Goal: Information Seeking & Learning: Learn about a topic

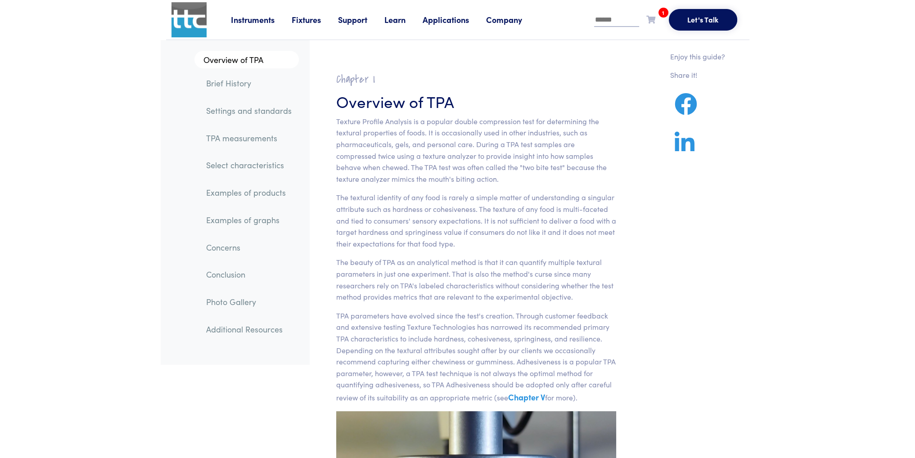
scroll to position [3734, 0]
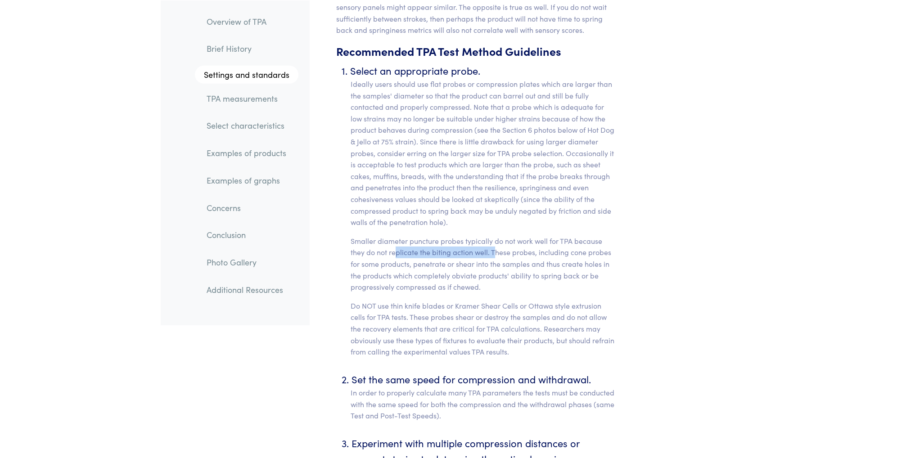
drag, startPoint x: 395, startPoint y: 243, endPoint x: 494, endPoint y: 238, distance: 99.6
click at [494, 238] on p "Smaller diameter puncture probes typically do not work well for TPA because the…" at bounding box center [483, 264] width 266 height 58
click at [525, 242] on p "Smaller diameter puncture probes typically do not work well for TPA because the…" at bounding box center [483, 264] width 266 height 58
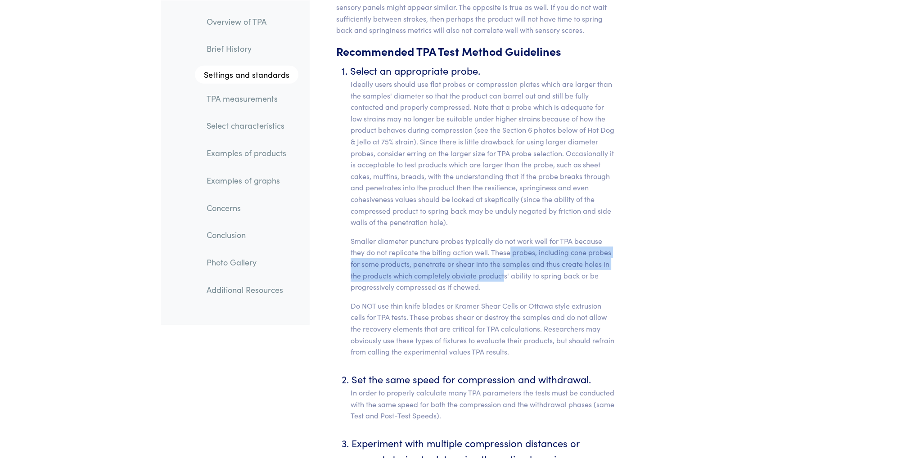
drag, startPoint x: 508, startPoint y: 243, endPoint x: 500, endPoint y: 266, distance: 24.6
click at [503, 266] on p "Smaller diameter puncture probes typically do not work well for TPA because the…" at bounding box center [483, 264] width 266 height 58
click at [461, 267] on p "Smaller diameter puncture probes typically do not work well for TPA because the…" at bounding box center [483, 264] width 266 height 58
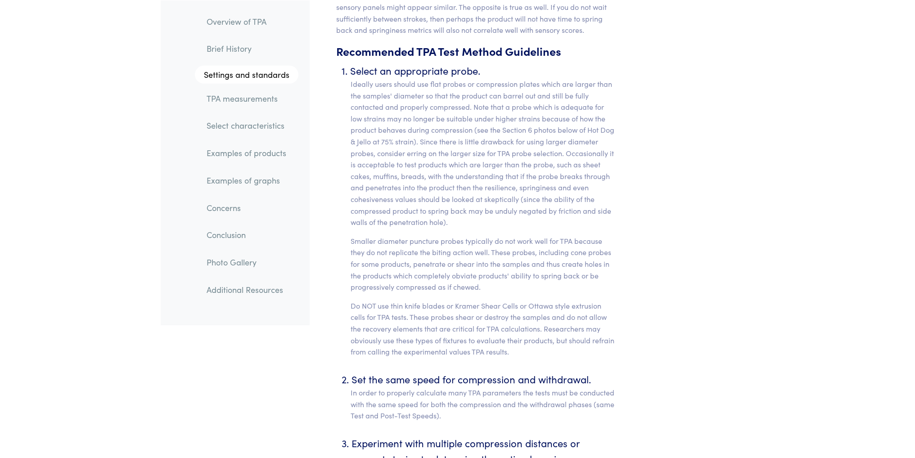
click at [463, 263] on p "Smaller diameter puncture probes typically do not work well for TPA because the…" at bounding box center [483, 264] width 266 height 58
copy p "obviate"
click at [421, 273] on p "Smaller diameter puncture probes typically do not work well for TPA because the…" at bounding box center [483, 264] width 266 height 58
drag, startPoint x: 432, startPoint y: 274, endPoint x: 497, endPoint y: 274, distance: 64.3
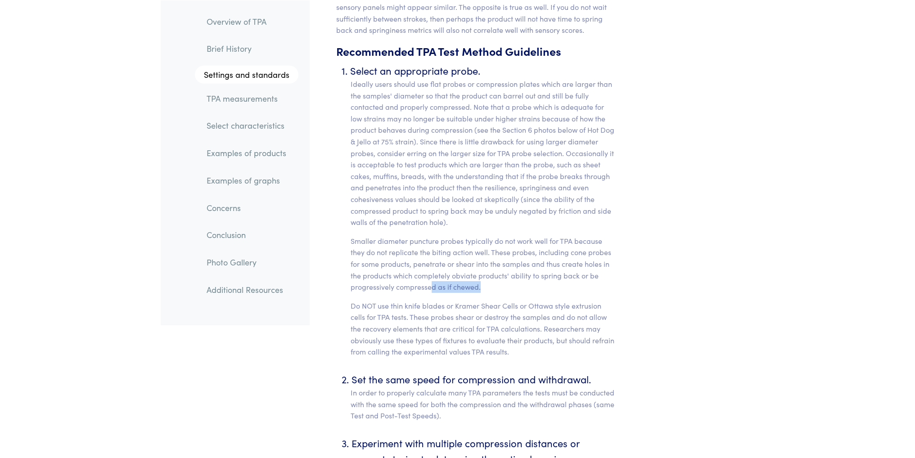
click at [497, 274] on p "Smaller diameter puncture probes typically do not work well for TPA because the…" at bounding box center [483, 264] width 266 height 58
click at [435, 300] on p "Do NOT use thin knife blades or Kramer Shear Cells or Ottawa style extrusion ce…" at bounding box center [483, 329] width 266 height 58
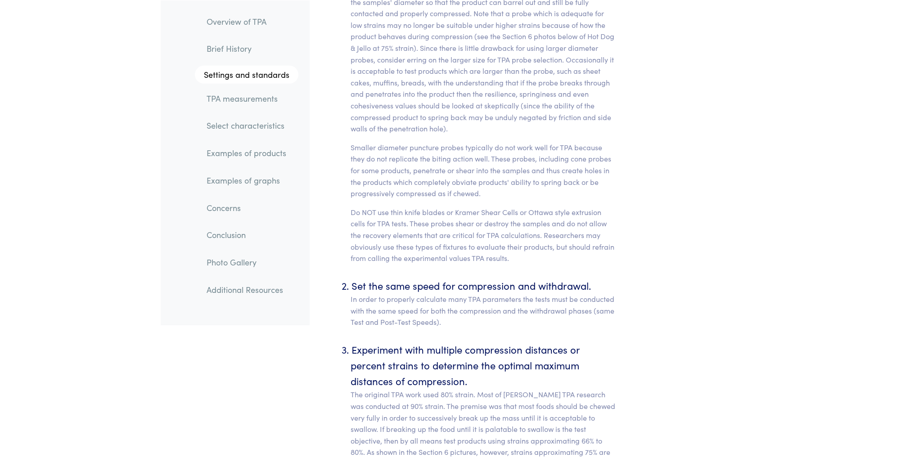
scroll to position [3853, 0]
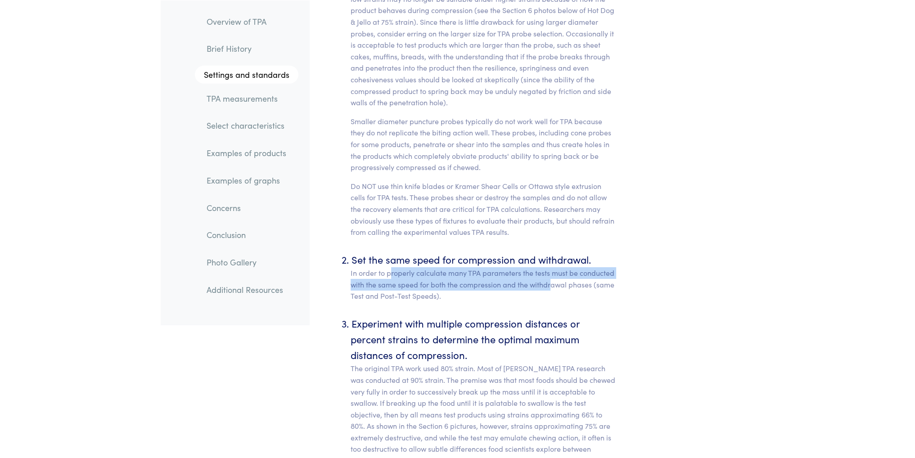
drag, startPoint x: 391, startPoint y: 260, endPoint x: 551, endPoint y: 274, distance: 160.4
click at [551, 274] on p "In order to properly calculate many TPA parameters the tests must be conducted …" at bounding box center [483, 284] width 266 height 35
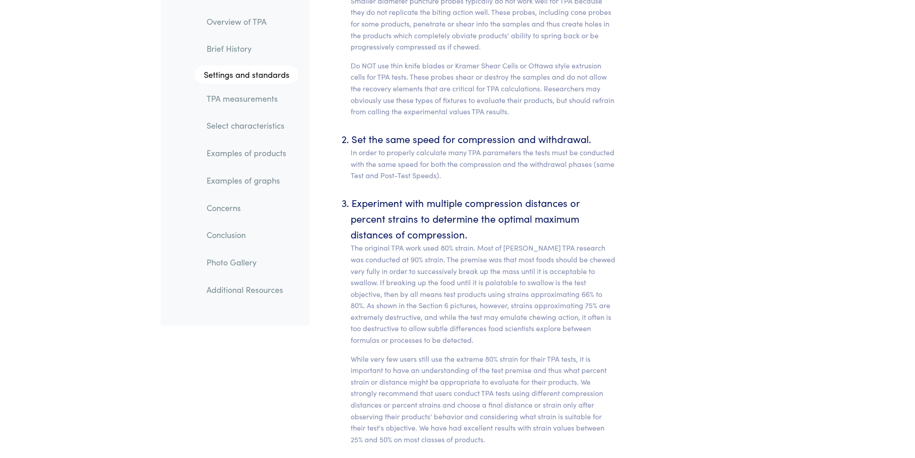
click at [481, 209] on li "Experiment with multiple compression distances or percent strains to determine …" at bounding box center [483, 320] width 266 height 251
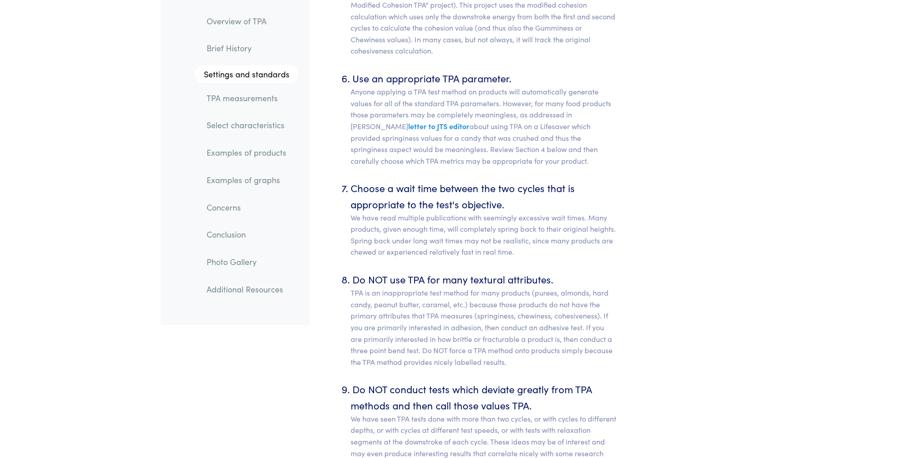
scroll to position [4573, 0]
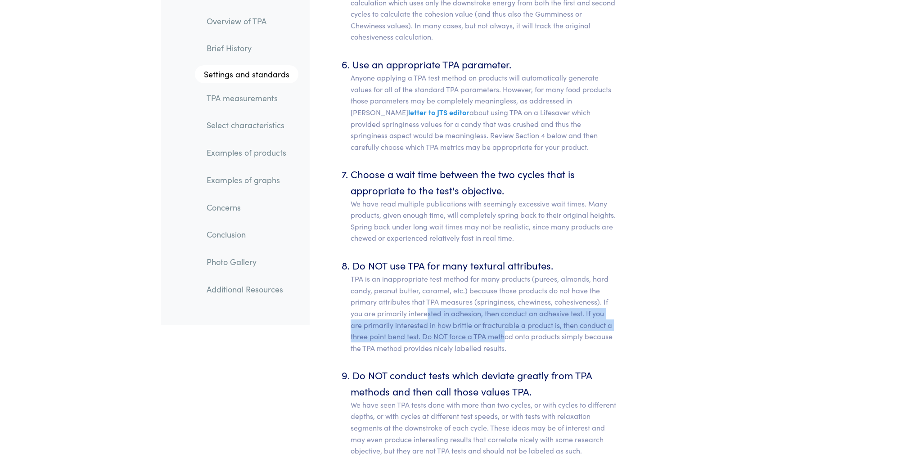
drag, startPoint x: 427, startPoint y: 304, endPoint x: 504, endPoint y: 319, distance: 78.9
click at [504, 319] on p "TPA is an inappropriate test method for many products (purees, almonds, hard ca…" at bounding box center [483, 313] width 266 height 81
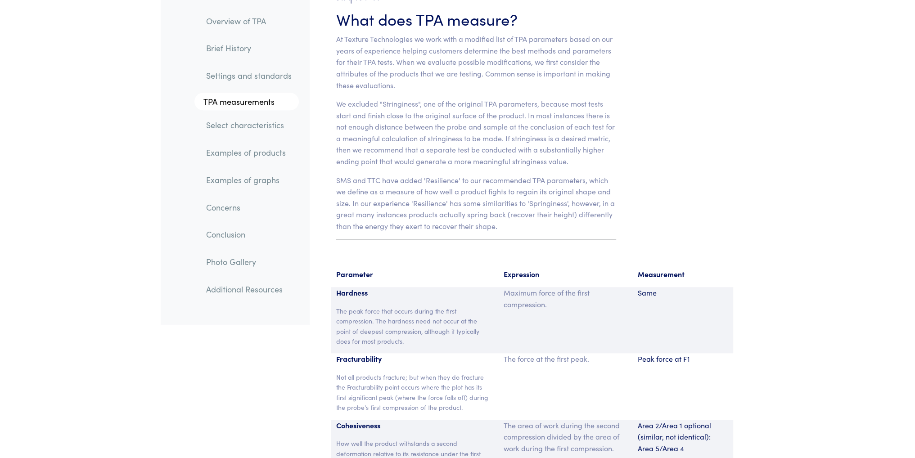
scroll to position [5774, 0]
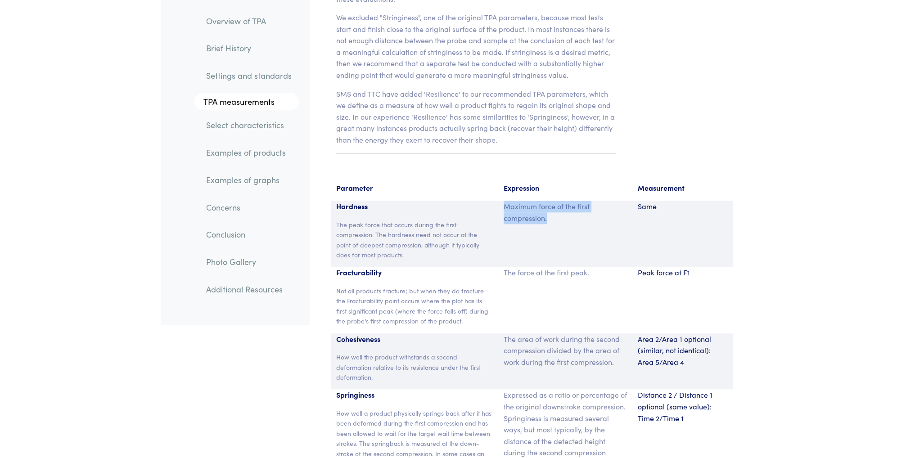
drag, startPoint x: 547, startPoint y: 206, endPoint x: 506, endPoint y: 195, distance: 41.9
click at [506, 201] on p "Maximum force of the first compression." at bounding box center [564, 212] width 123 height 23
copy p "Maximum force of the first compression."
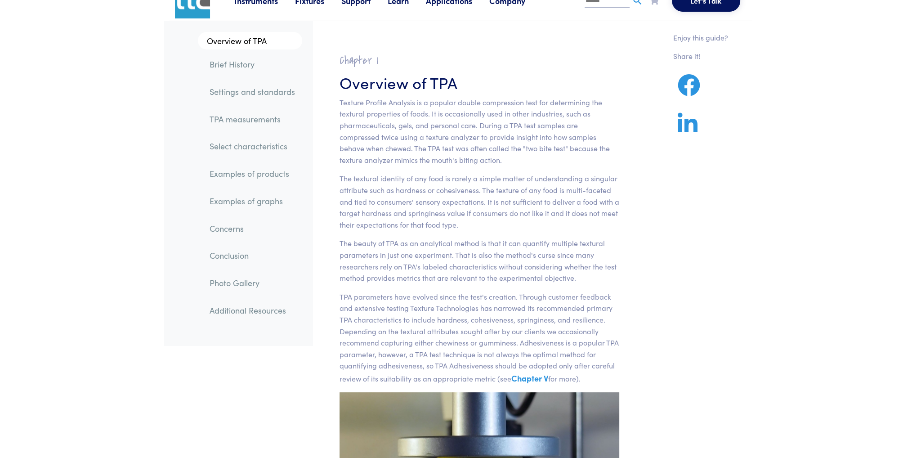
scroll to position [0, 0]
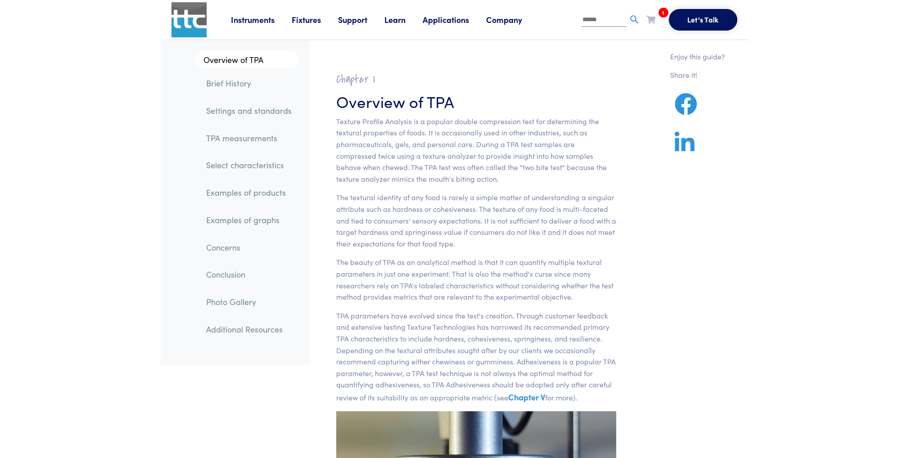
click at [590, 18] on input "text" at bounding box center [603, 19] width 45 height 13
type input "**********"
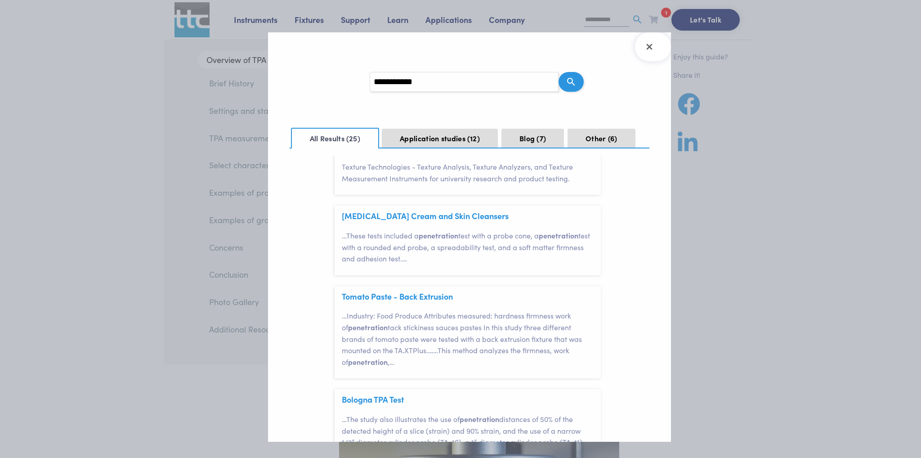
scroll to position [240, 0]
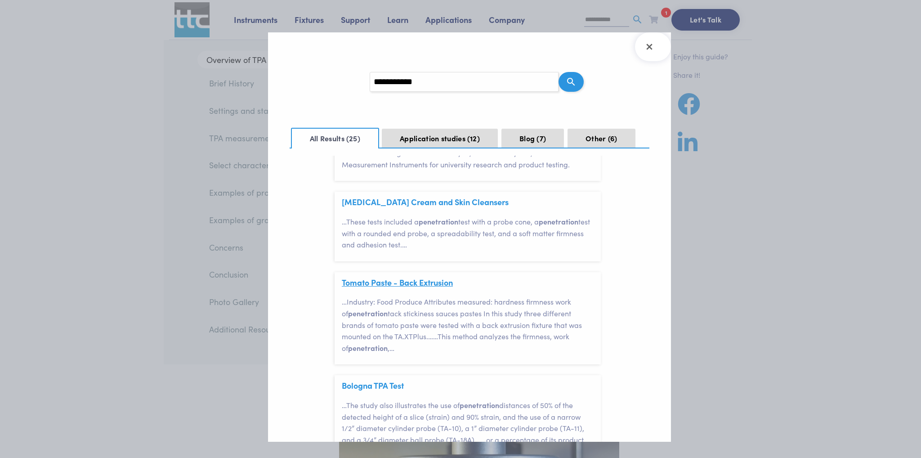
click at [418, 281] on link "Tomato Paste - Back Extrusion" at bounding box center [397, 282] width 111 height 11
click at [460, 133] on button "Application studies 12" at bounding box center [440, 139] width 116 height 20
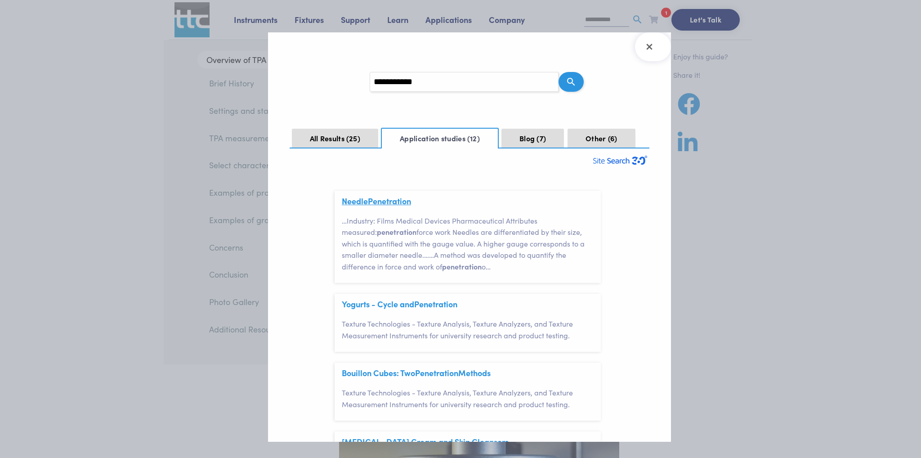
click at [403, 203] on span "Penetration" at bounding box center [389, 200] width 43 height 11
click at [445, 306] on span "Penetration" at bounding box center [435, 303] width 43 height 11
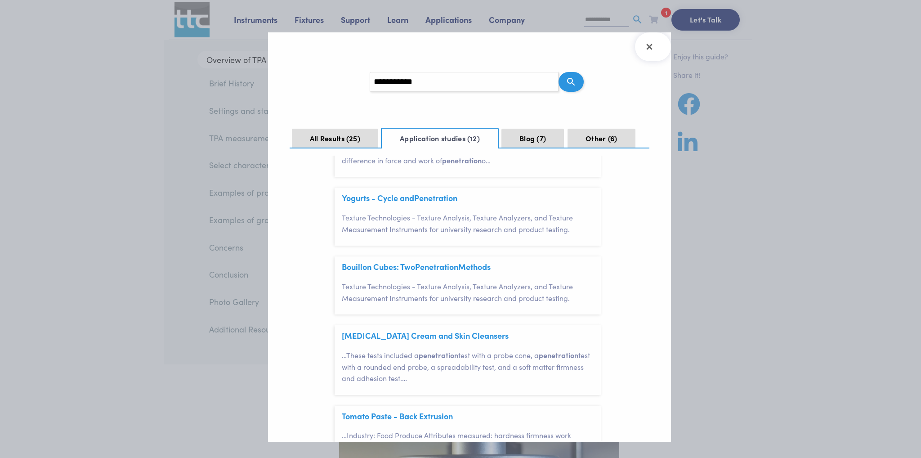
scroll to position [120, 0]
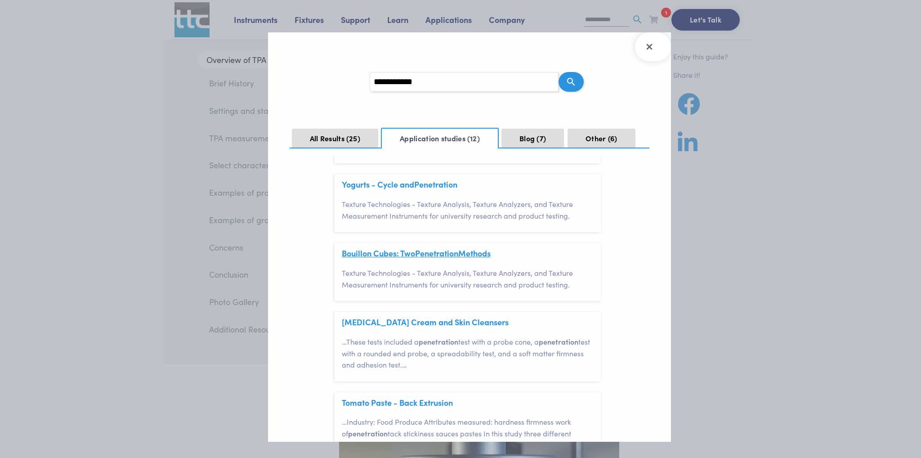
click at [477, 254] on link "Bouillon Cubes: Two Penetration Methods" at bounding box center [416, 252] width 149 height 11
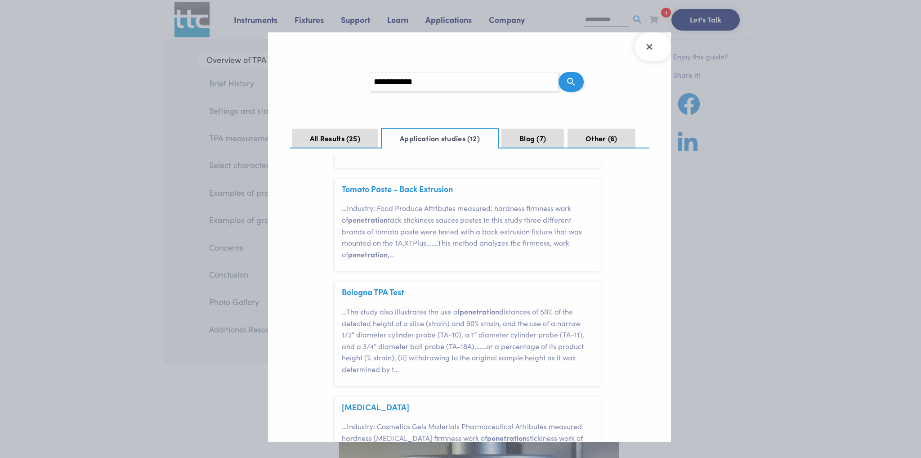
scroll to position [360, 0]
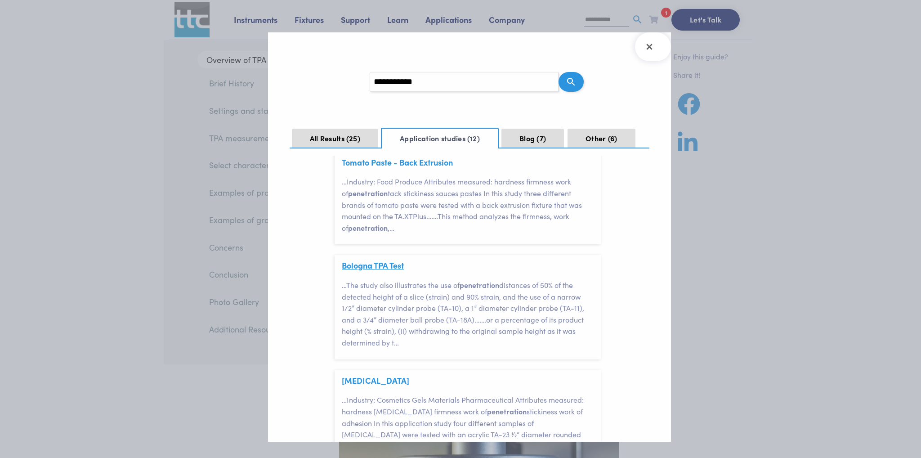
click at [399, 265] on link "Bologna TPA Test" at bounding box center [373, 265] width 62 height 11
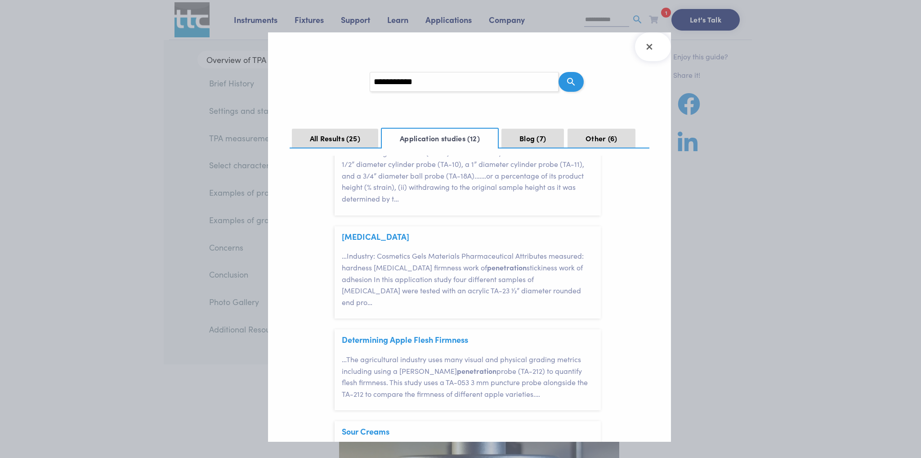
scroll to position [599, 0]
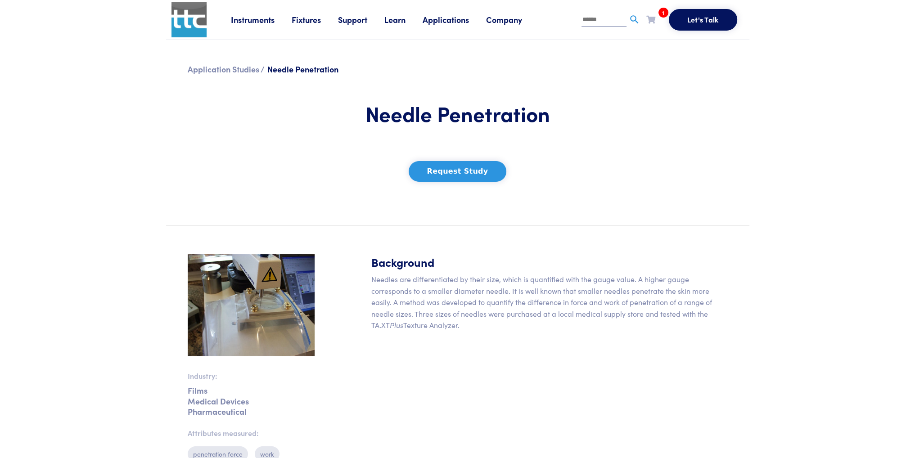
scroll to position [233, 0]
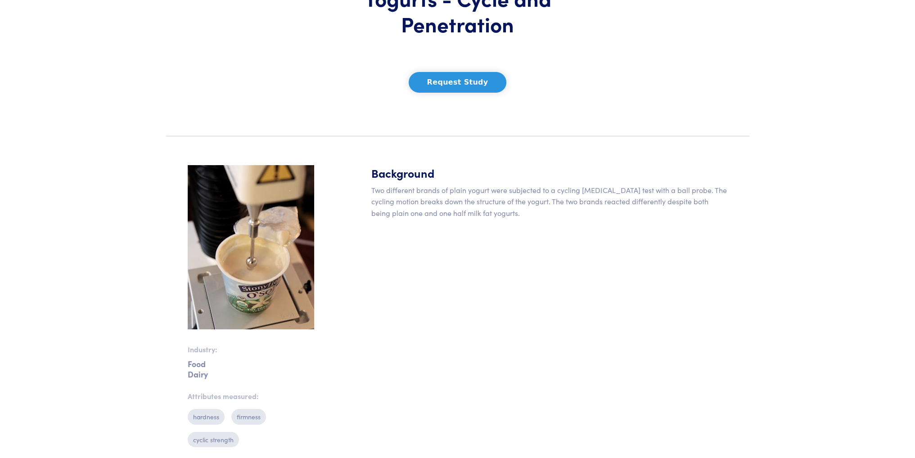
scroll to position [120, 0]
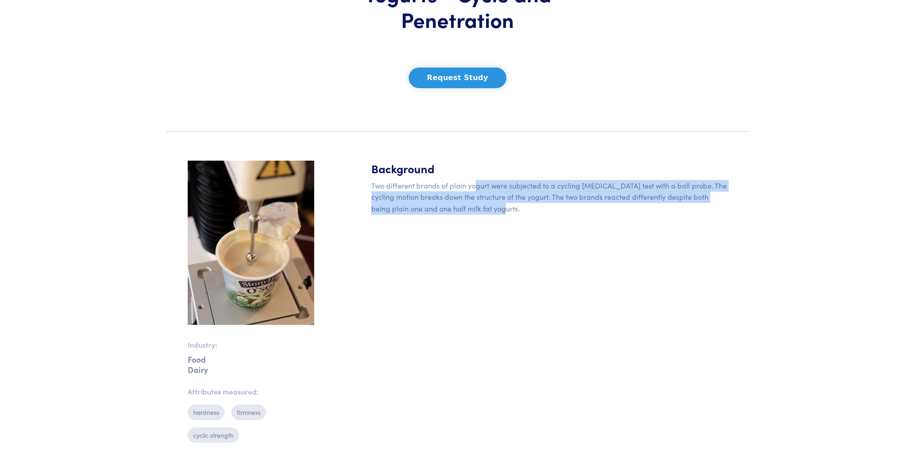
drag, startPoint x: 472, startPoint y: 185, endPoint x: 620, endPoint y: 210, distance: 149.6
click at [637, 224] on div "Background Two different brands of plain yogurt were subjected to a cycling agi…" at bounding box center [549, 305] width 367 height 289
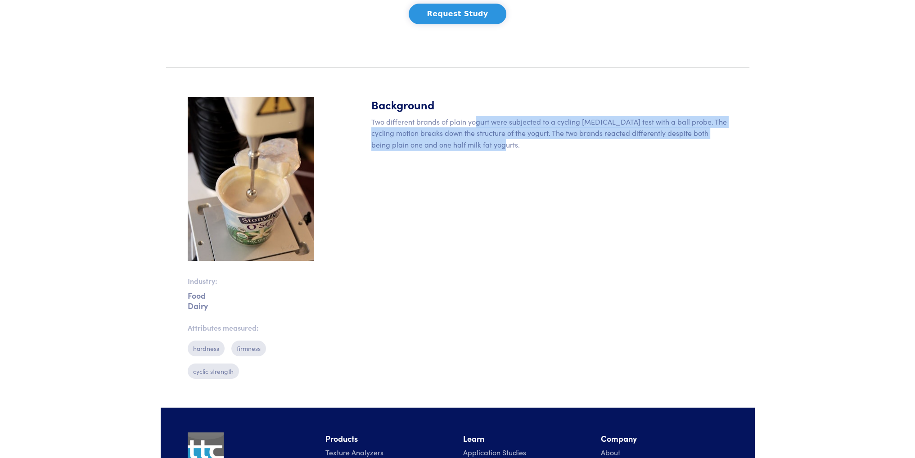
scroll to position [0, 0]
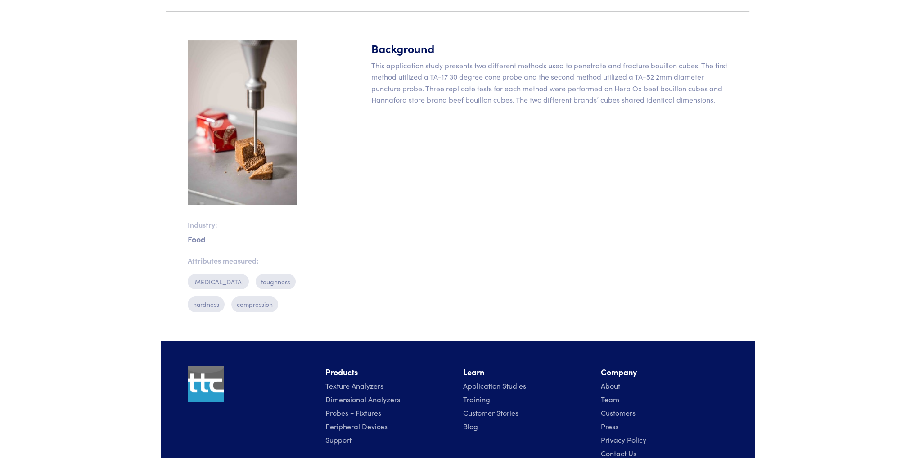
scroll to position [323, 0]
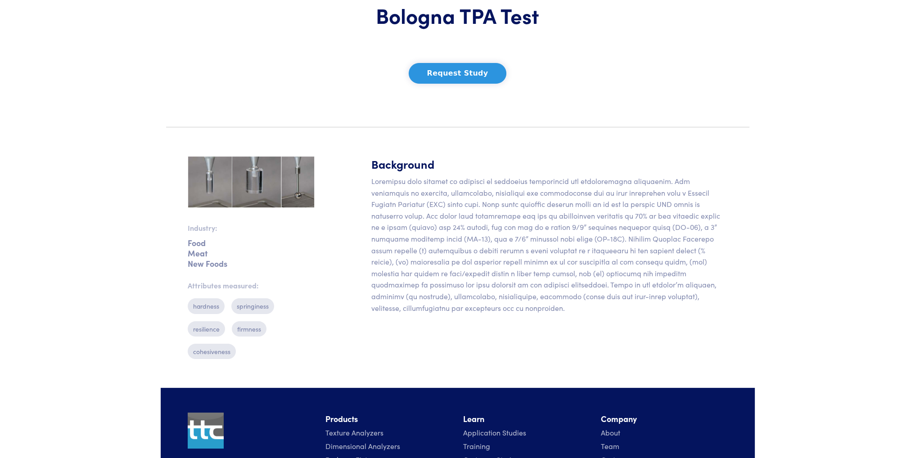
scroll to position [120, 0]
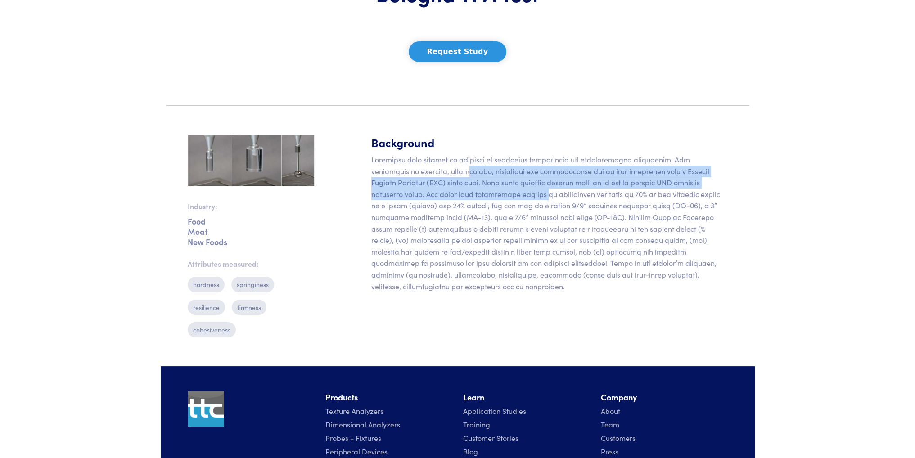
drag, startPoint x: 430, startPoint y: 173, endPoint x: 531, endPoint y: 193, distance: 102.7
click at [466, 193] on p at bounding box center [549, 223] width 356 height 138
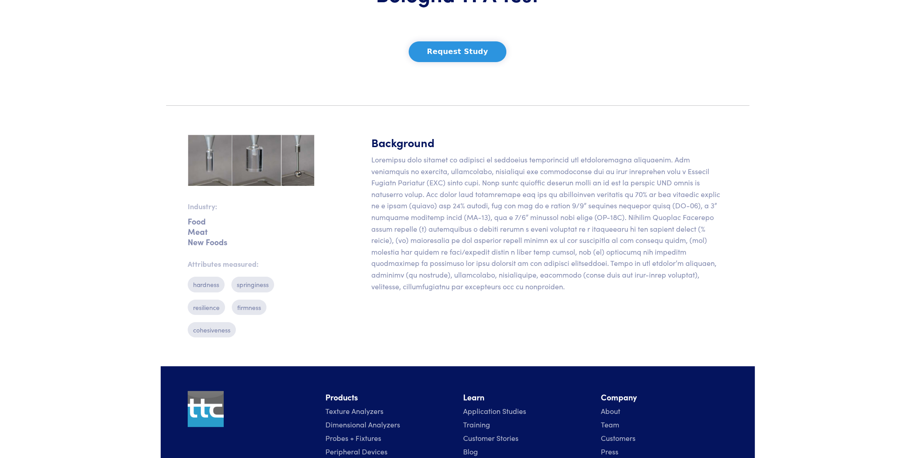
click at [537, 193] on p at bounding box center [549, 223] width 356 height 138
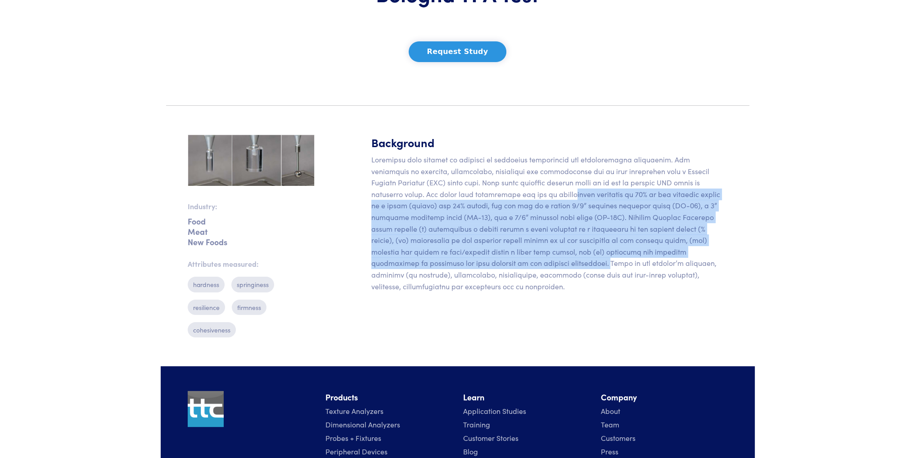
drag, startPoint x: 494, startPoint y: 197, endPoint x: 706, endPoint y: 254, distance: 219.1
click at [706, 254] on p at bounding box center [549, 223] width 356 height 138
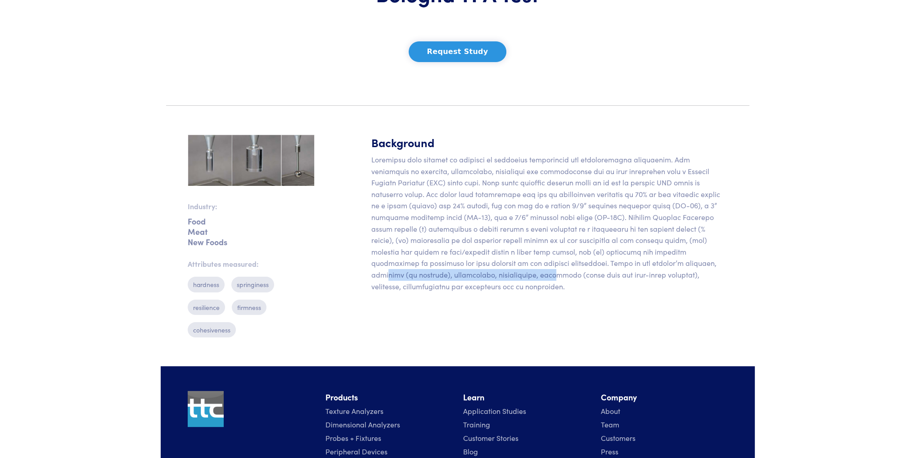
drag, startPoint x: 472, startPoint y: 265, endPoint x: 630, endPoint y: 266, distance: 157.9
click at [637, 268] on p at bounding box center [549, 223] width 356 height 138
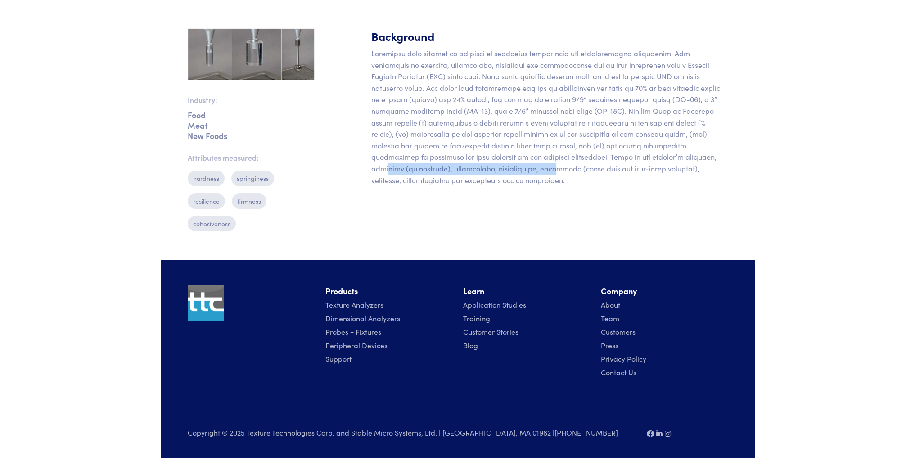
scroll to position [0, 0]
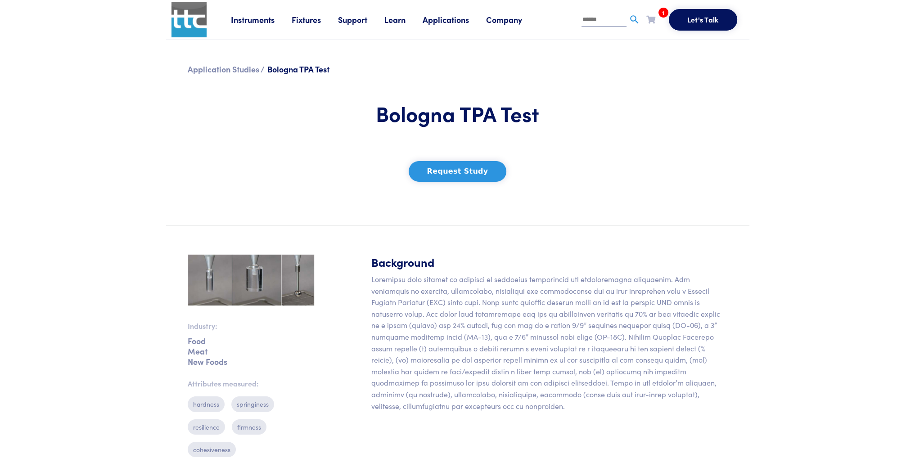
click at [644, 18] on ul "Let's Talk 1 TA-212 Request Clear Cart" at bounding box center [641, 20] width 205 height 22
click at [652, 18] on icon at bounding box center [650, 19] width 9 height 8
click at [699, 71] on li "TA-212" at bounding box center [646, 69] width 112 height 11
